Goal: Find specific page/section: Find specific page/section

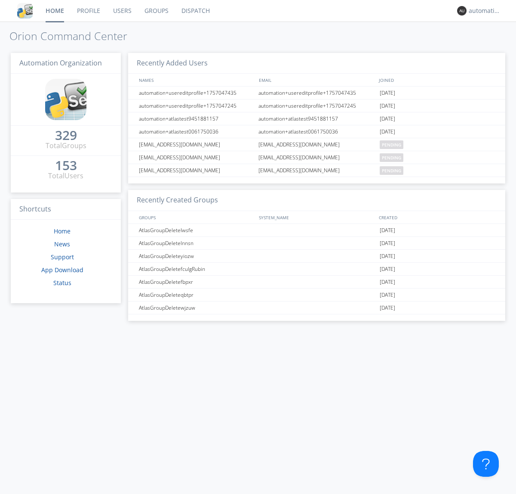
click at [195, 11] on link "Dispatch" at bounding box center [195, 11] width 41 height 22
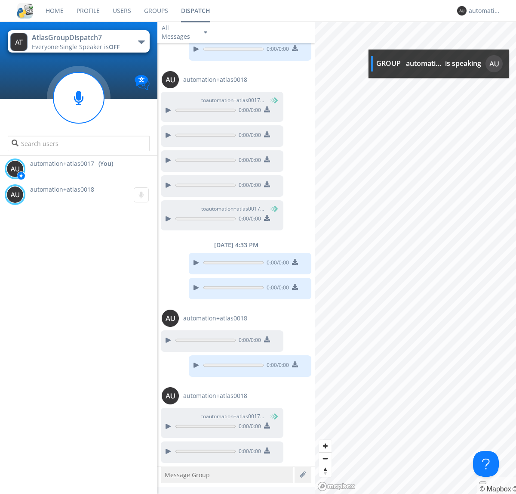
scroll to position [150, 0]
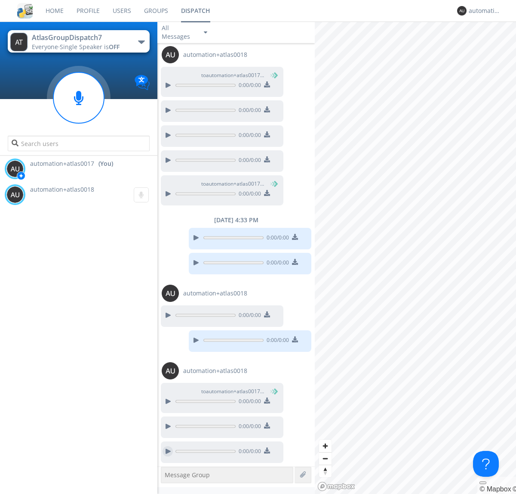
click at [168, 451] on div at bounding box center [168, 451] width 10 height 10
click at [483, 11] on div "automation+atlas0017" at bounding box center [485, 10] width 32 height 9
